Goal: Complete application form: Complete application form

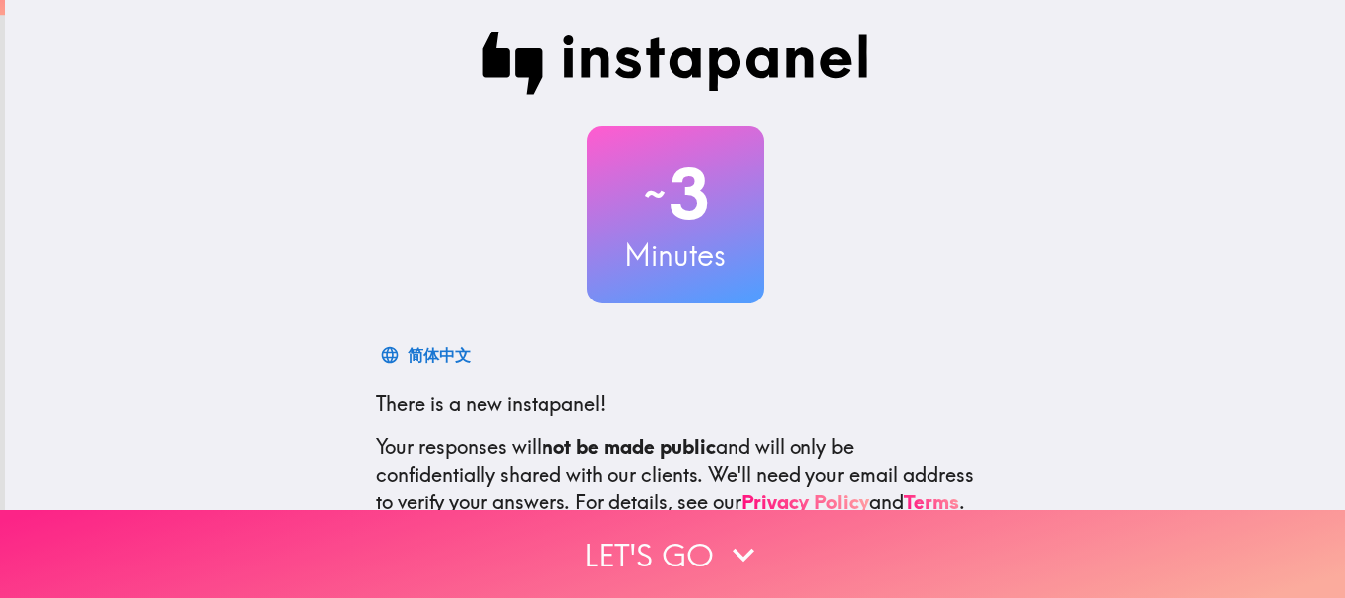
click at [732, 537] on icon "button" at bounding box center [743, 554] width 43 height 43
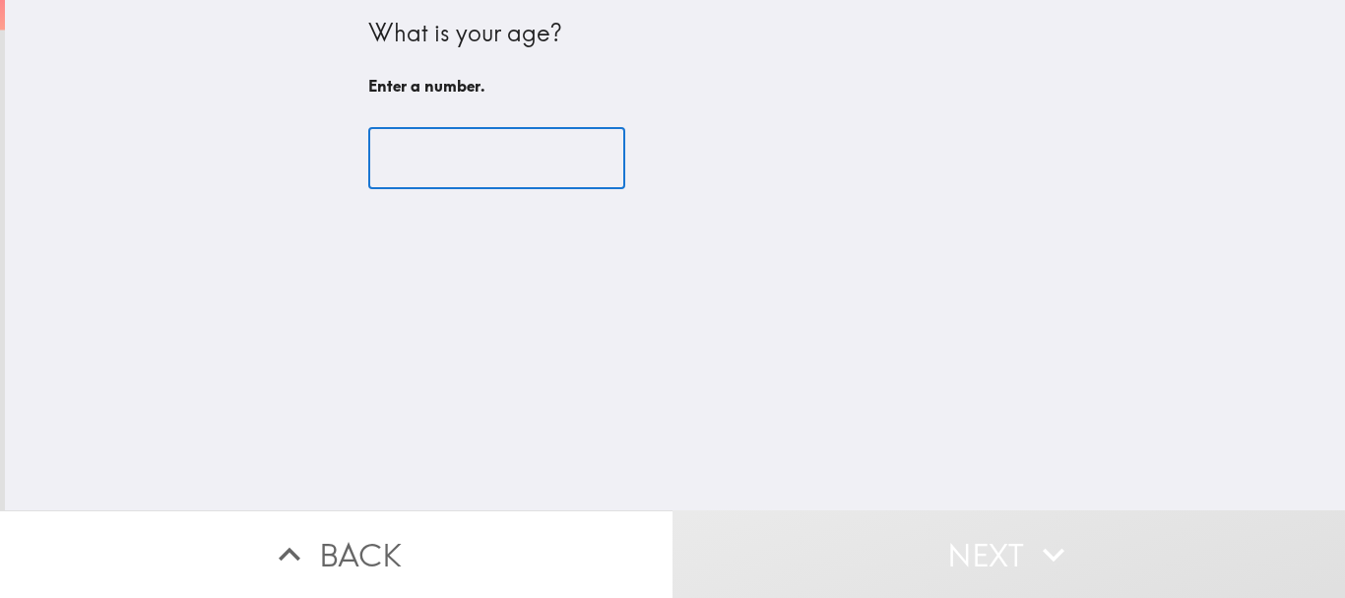
click at [446, 170] on input "number" at bounding box center [496, 158] width 257 height 61
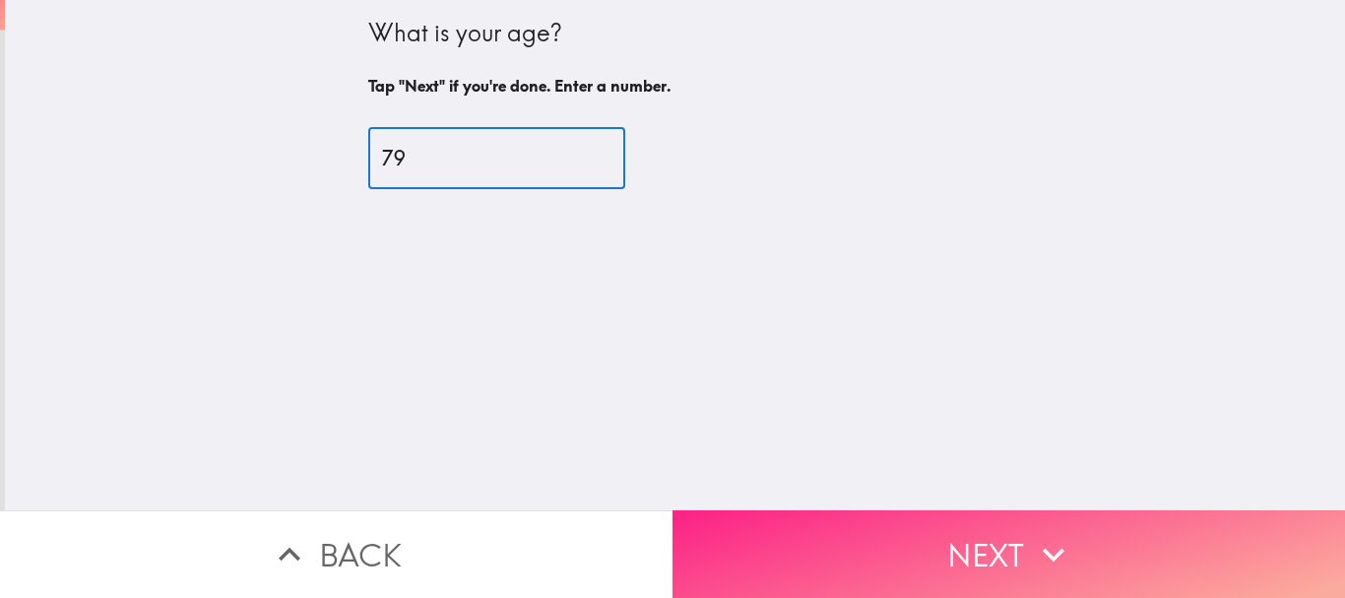
type input "79"
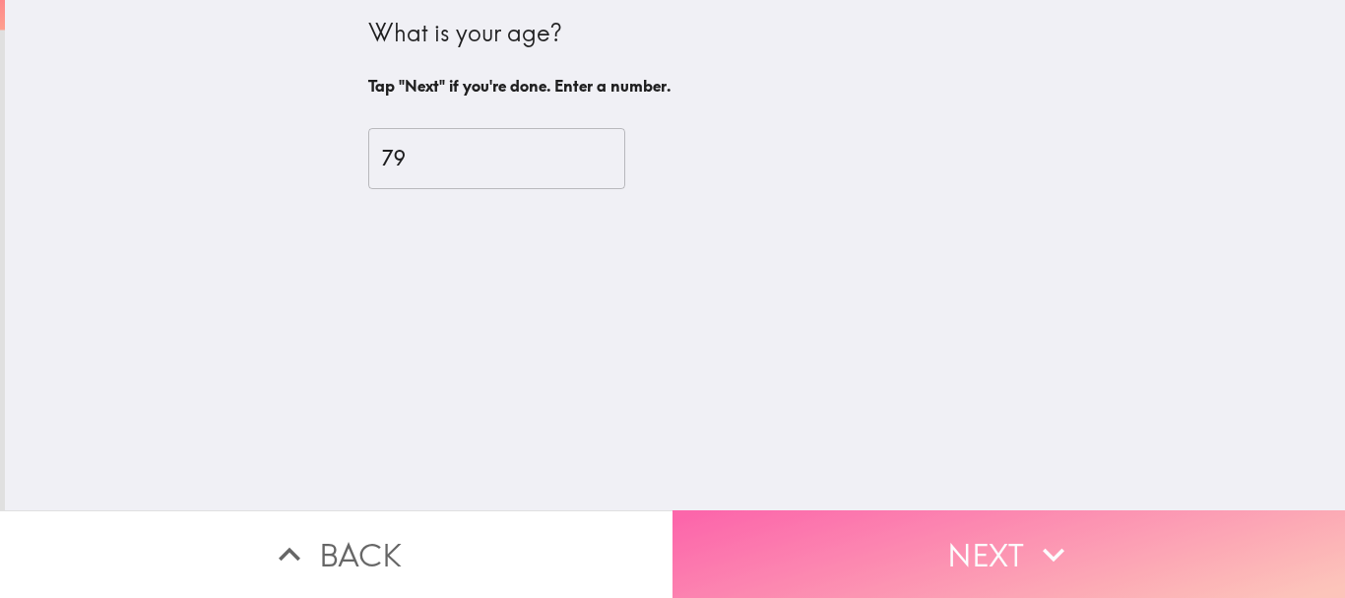
click at [977, 537] on button "Next" at bounding box center [1008, 554] width 672 height 88
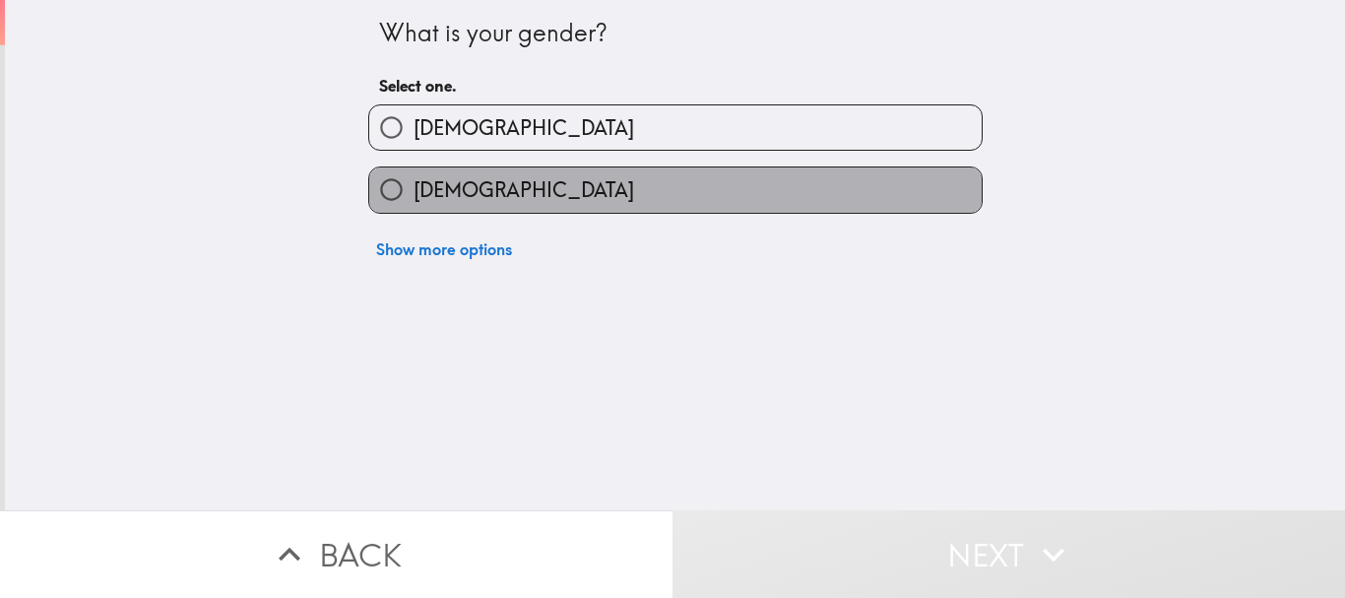
click at [718, 180] on label "[DEMOGRAPHIC_DATA]" at bounding box center [675, 189] width 612 height 44
click at [413, 180] on input "[DEMOGRAPHIC_DATA]" at bounding box center [391, 189] width 44 height 44
radio input "true"
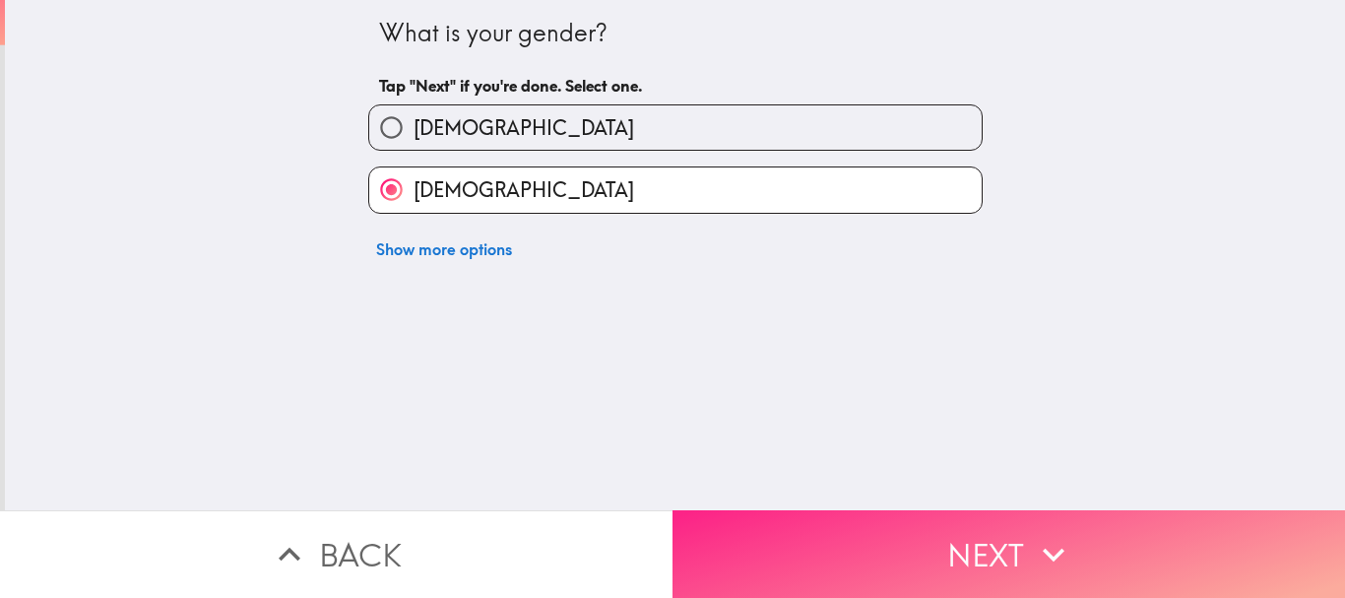
click at [904, 543] on button "Next" at bounding box center [1008, 554] width 672 height 88
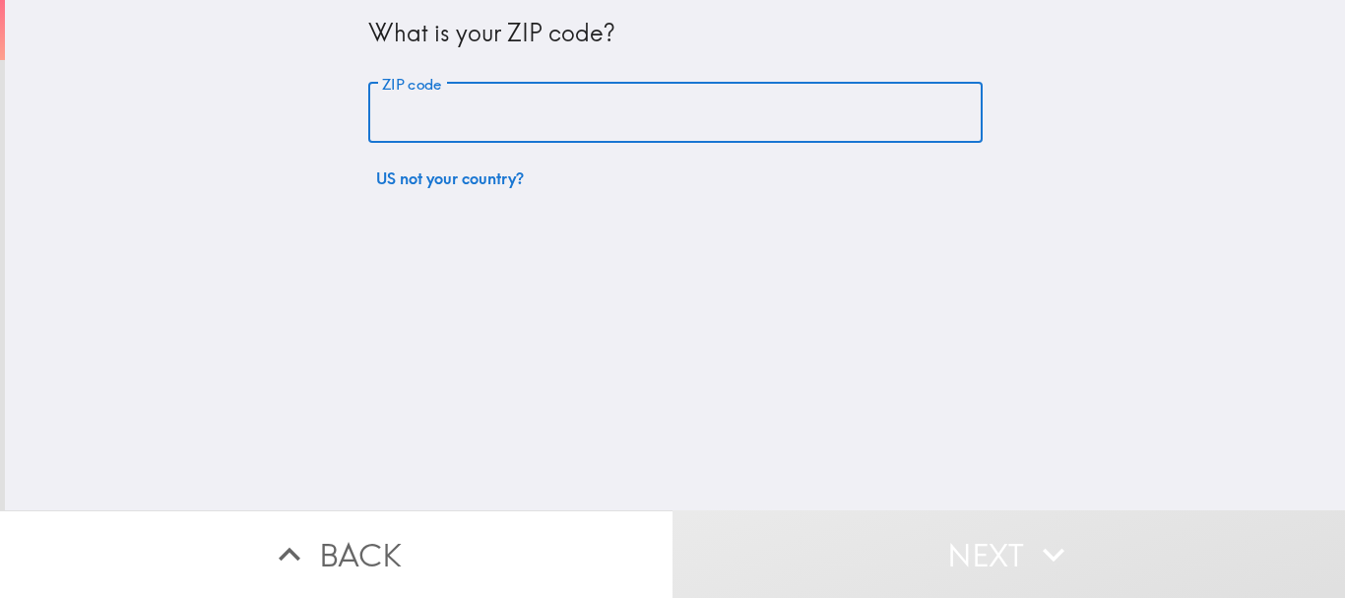
click at [569, 123] on input "ZIP code" at bounding box center [675, 113] width 614 height 61
type input "07874"
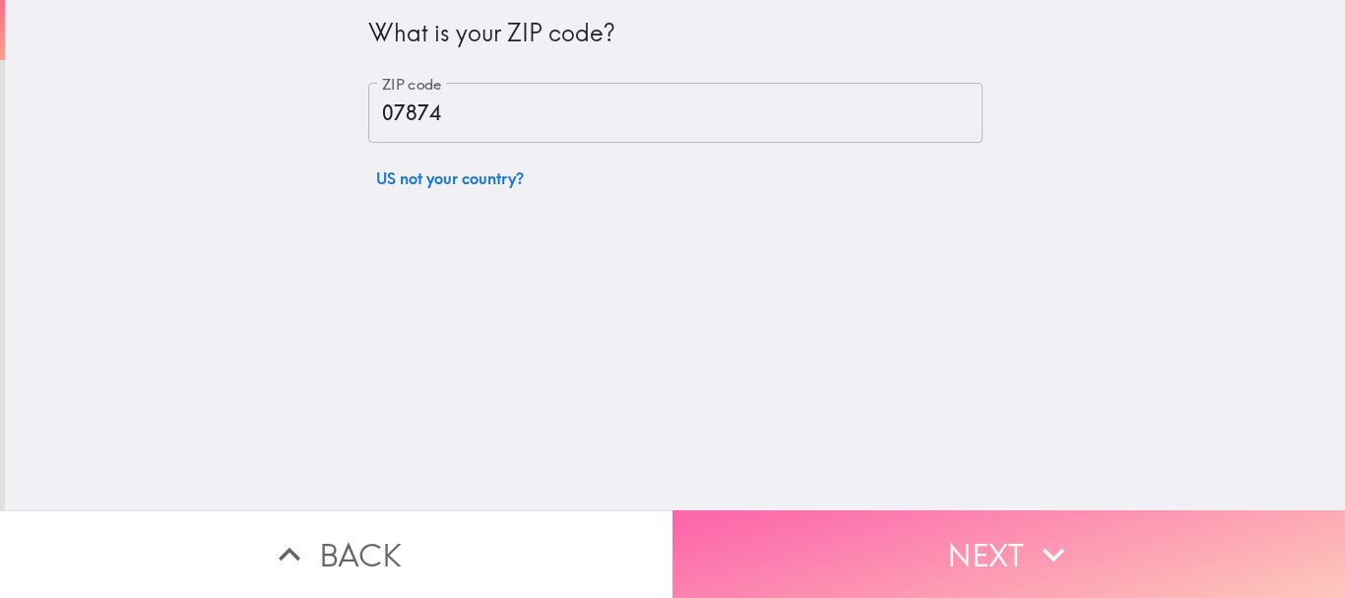
click at [935, 537] on button "Next" at bounding box center [1008, 554] width 672 height 88
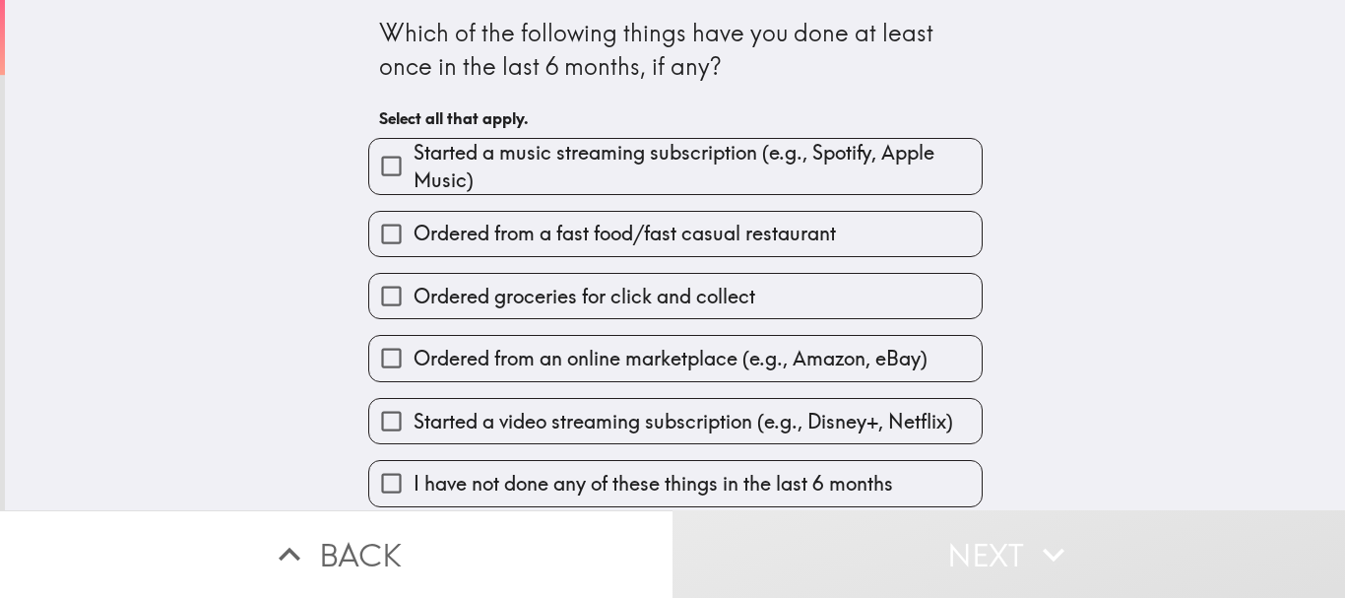
click at [614, 372] on span "Ordered from an online marketplace (e.g., Amazon, eBay)" at bounding box center [670, 359] width 514 height 28
click at [413, 380] on input "Ordered from an online marketplace (e.g., Amazon, eBay)" at bounding box center [391, 358] width 44 height 44
checkbox input "true"
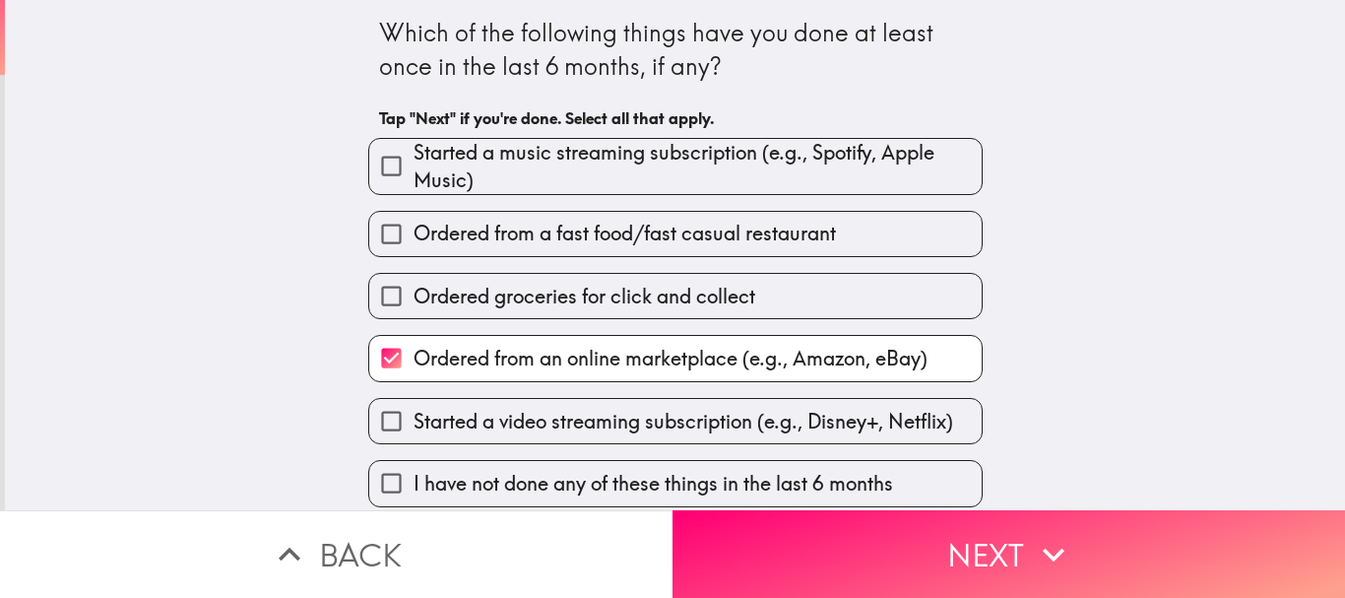
scroll to position [51, 0]
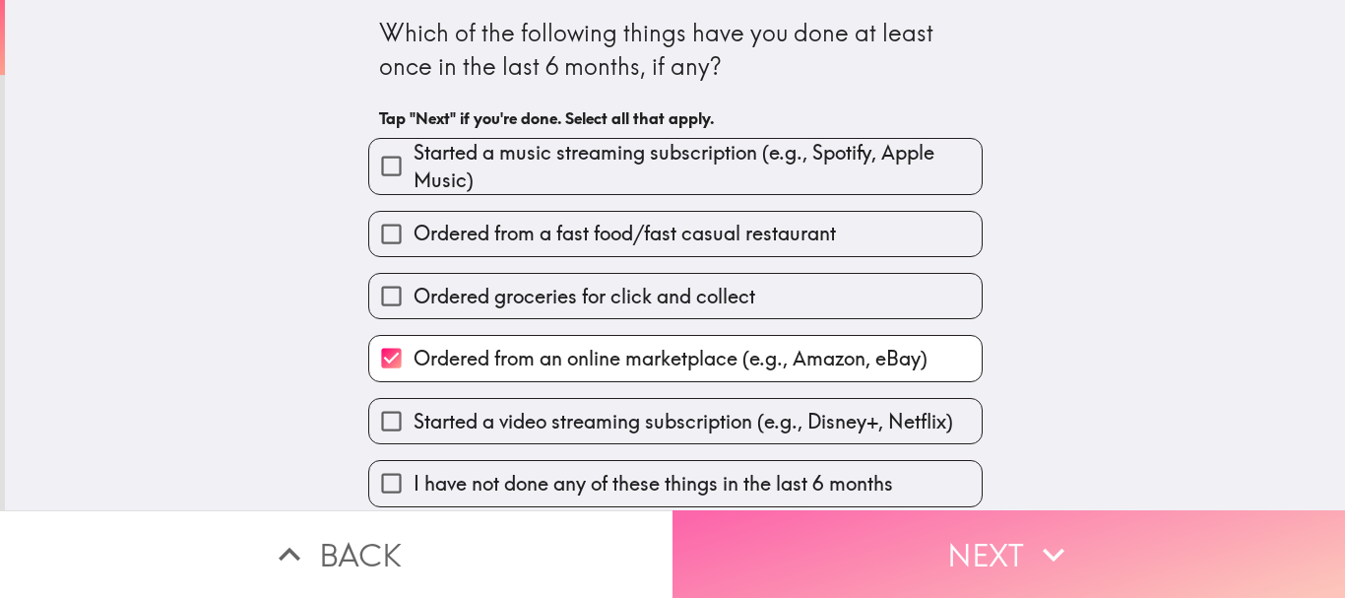
click at [969, 553] on button "Next" at bounding box center [1008, 554] width 672 height 88
